Goal: Information Seeking & Learning: Learn about a topic

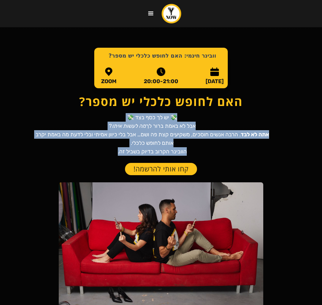
drag, startPoint x: 114, startPoint y: 153, endPoint x: 179, endPoint y: 114, distance: 76.0
click at [179, 114] on p "💸 יש לך כסף בצד 💸 אבל לא באמת ברור לך מה לעשות איתו ? אתה לא לבד . הרבה אנשים ח…" at bounding box center [152, 134] width 236 height 43
copy p "💸 יש לך כסף בצד 💸 אבל לא באמת ברור לך מה לעשות איתו ? אתה לא לבד . הרבה אנשים ח…"
click at [132, 136] on p "💸 יש לך כסף בצד 💸 אבל לא באמת ברור לך מה לעשות איתו ? אתה לא לבד . הרבה אנשים ח…" at bounding box center [152, 134] width 236 height 43
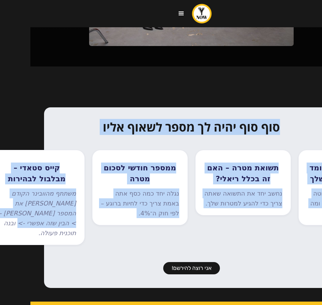
scroll to position [273, -41]
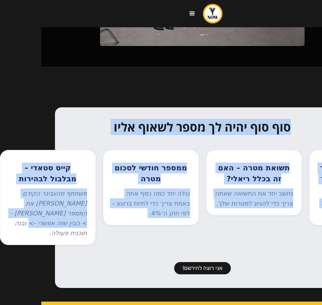
drag, startPoint x: 252, startPoint y: 124, endPoint x: 16, endPoint y: 218, distance: 254.3
click at [55, 218] on div "סוף סוף יהיה לך מספר לשאוף אליו תבין איפה אתה עומד היום - מה השווי שלך נבנה תמו…" at bounding box center [202, 197] width 294 height 181
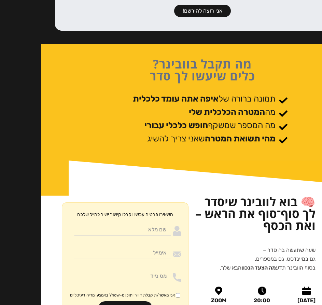
scroll to position [546, -41]
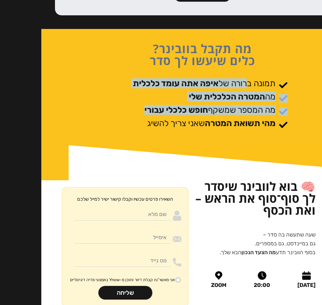
drag, startPoint x: 119, startPoint y: 104, endPoint x: 247, endPoint y: 69, distance: 132.7
click at [247, 69] on div "מה תקבל בוובינר? כלים שיעשו לך סדר תמונה ברורה של איפה אתה עומד כלכלית מה המטרה…" at bounding box center [202, 87] width 267 height 116
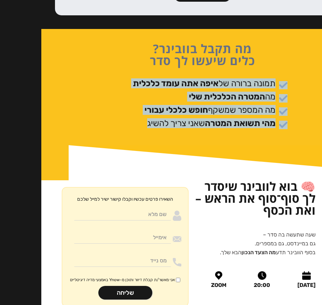
drag, startPoint x: 143, startPoint y: 104, endPoint x: 289, endPoint y: 59, distance: 152.8
click at [289, 59] on div "מה תקבל בוובינר? כלים שיעשו לך סדר תמונה ברורה של איפה אתה עומד כלכלית מה המטרה…" at bounding box center [202, 87] width 267 height 116
copy div "תמונה ברורה של איפה אתה עומד כלכלית מה המטרה הכלכלית שלי מה המספר שמשקף חופש כל…"
click at [205, 118] on strong "מהי תשואת המטרה" at bounding box center [240, 123] width 71 height 10
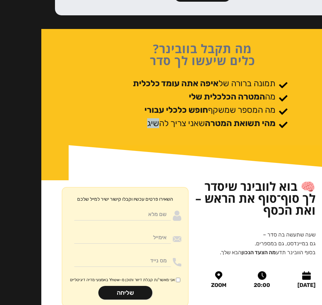
click at [156, 102] on div "תמונה ברורה של איפה אתה עומד כלכלית מה המטרה הכלכלית שלי מה המספר שמשקף חופש כל…" at bounding box center [202, 104] width 170 height 53
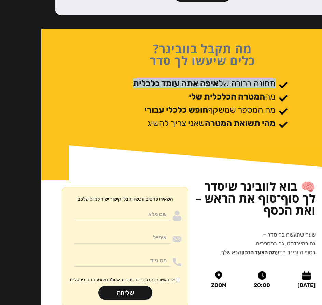
drag, startPoint x: 125, startPoint y: 62, endPoint x: 275, endPoint y: 64, distance: 150.4
click at [275, 78] on div "תמונה ברורה של איפה אתה עומד כלכלית מה המטרה הכלכלית שלי מה המספר שמשקף חופש כל…" at bounding box center [202, 104] width 170 height 53
copy p "תמונה ברורה של איפה אתה עומד כלכלית"
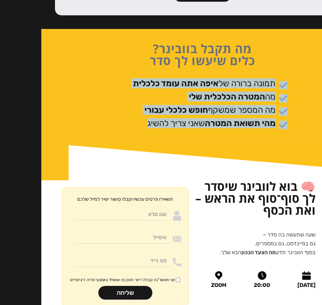
drag, startPoint x: 134, startPoint y: 107, endPoint x: 287, endPoint y: 60, distance: 159.6
click at [287, 78] on div "תמונה ברורה של איפה אתה עומד כלכלית מה המטרה הכלכלית שלי מה המספר שמשקף חופש כל…" at bounding box center [202, 104] width 170 height 53
copy div "תמונה ברורה של איפה אתה עומד כלכלית מה המטרה הכלכלית שלי מה המספר שמשקף חופש כל…"
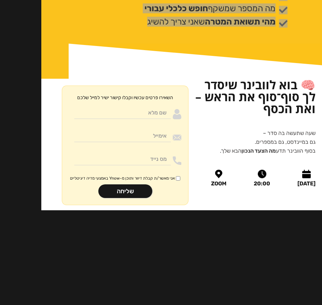
scroll to position [580, -41]
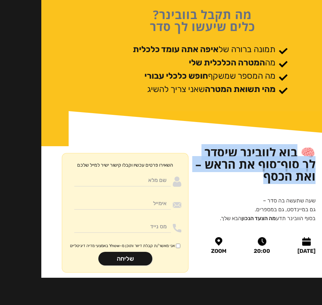
drag, startPoint x: 294, startPoint y: 132, endPoint x: 239, endPoint y: 158, distance: 61.3
click at [239, 158] on h1 "🧠 בוא לוובינר שיסדר לך סוף־סוף את הראש – ואת הכסף" at bounding box center [255, 164] width 120 height 36
copy h1 "וא לוובינר שיסדר לך סוף־סוף את הראש – ואת הכסף"
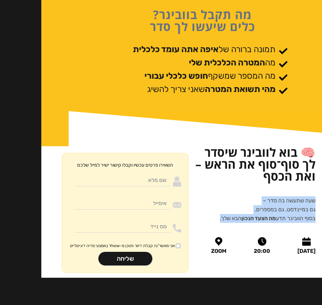
drag, startPoint x: 314, startPoint y: 182, endPoint x: 218, endPoint y: 196, distance: 97.6
click at [220, 196] on p "שעה שתעשה בה סדר – גם במיינדסט, גם במספרים. בסוף הוובינר תדע מה הצעד הנכון הבא …" at bounding box center [267, 209] width 95 height 27
copy p "שעה שתעשה בה סדר – גם במיינדסט, גם במספרים. בסוף הוובינר תדע מה הצעד הנכון הבא …"
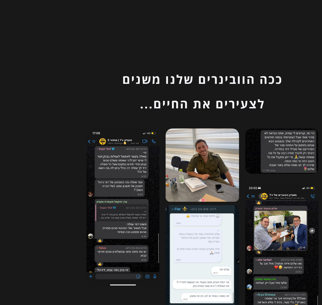
scroll to position [679, -41]
